Goal: Find specific page/section: Find specific page/section

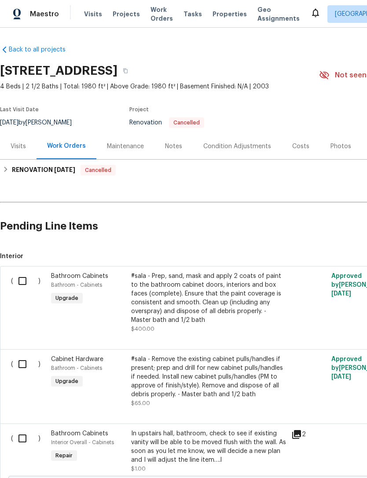
click at [213, 18] on span "Properties" at bounding box center [229, 14] width 34 height 9
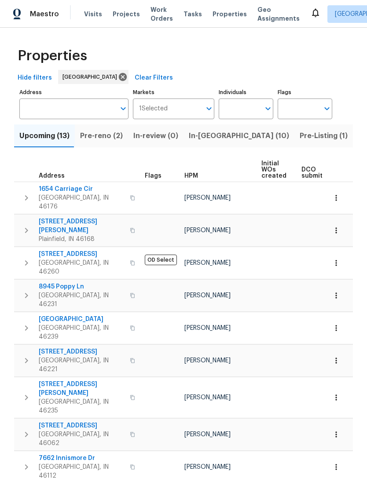
click at [234, 113] on input "Individuals" at bounding box center [239, 109] width 41 height 21
type input "[PERSON_NAME]"
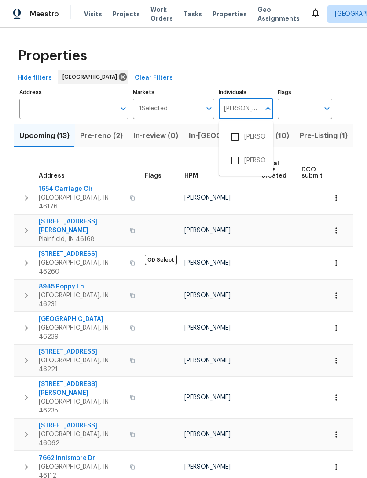
click at [230, 139] on input "checkbox" at bounding box center [235, 137] width 18 height 18
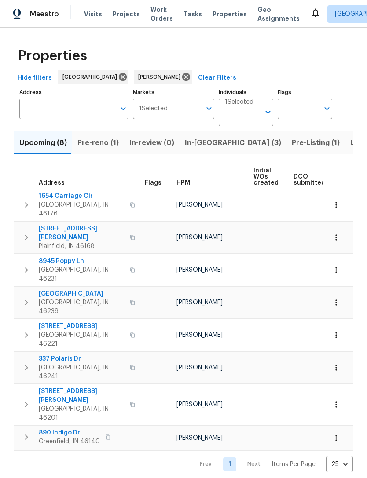
click at [88, 144] on span "Pre-reno (1)" at bounding box center [97, 143] width 41 height 12
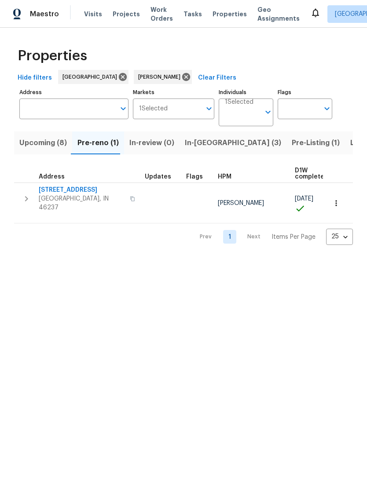
click at [292, 146] on span "Pre-Listing (1)" at bounding box center [316, 143] width 48 height 12
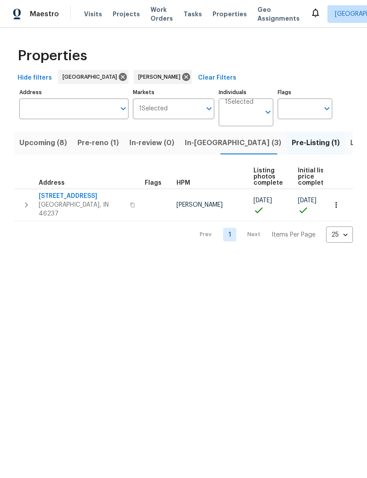
click at [39, 145] on span "Upcoming (8)" at bounding box center [42, 143] width 47 height 12
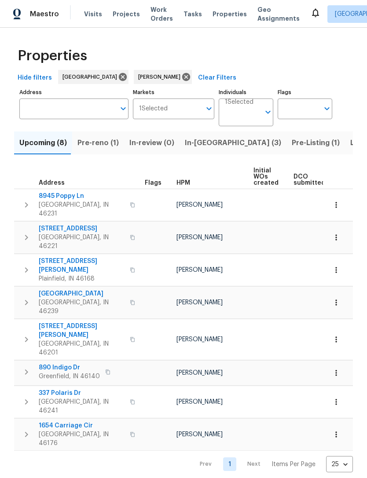
click at [95, 143] on span "Pre-reno (1)" at bounding box center [97, 143] width 41 height 12
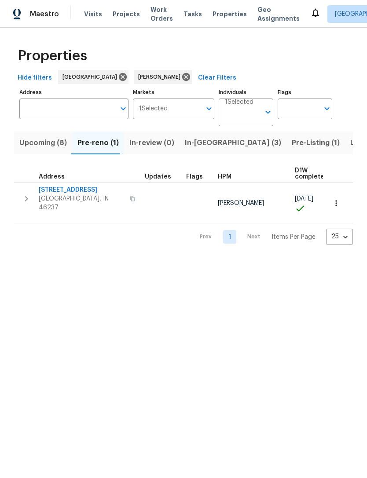
click at [40, 142] on span "Upcoming (8)" at bounding box center [42, 143] width 47 height 12
